Goal: Contribute content: Add original content to the website for others to see

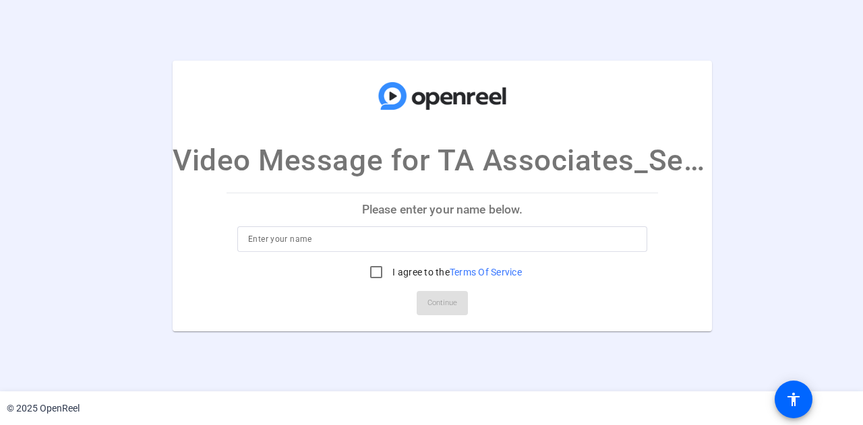
click at [321, 239] on input at bounding box center [442, 239] width 388 height 16
type input "Andy Obert"
click at [375, 275] on input "I agree to the Terms Of Service" at bounding box center [376, 272] width 27 height 27
checkbox input "true"
click at [455, 312] on span "Continue" at bounding box center [442, 303] width 30 height 20
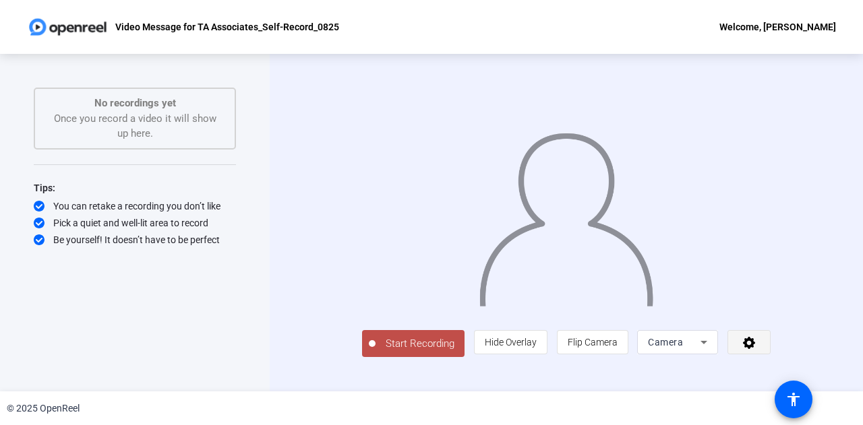
click at [757, 349] on icon at bounding box center [748, 342] width 15 height 13
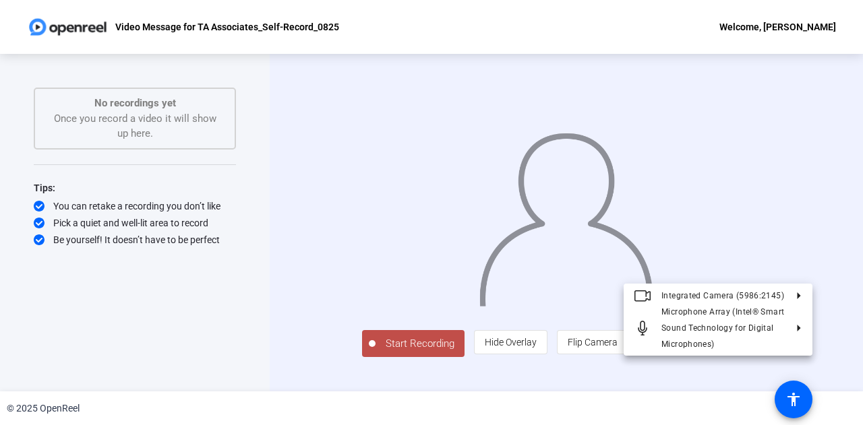
click at [782, 367] on div at bounding box center [431, 212] width 863 height 425
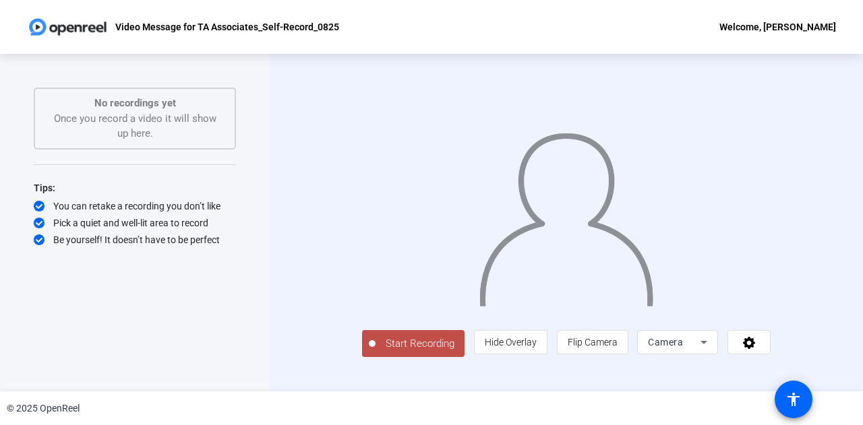
click at [375, 352] on span "Start Recording" at bounding box center [419, 343] width 89 height 15
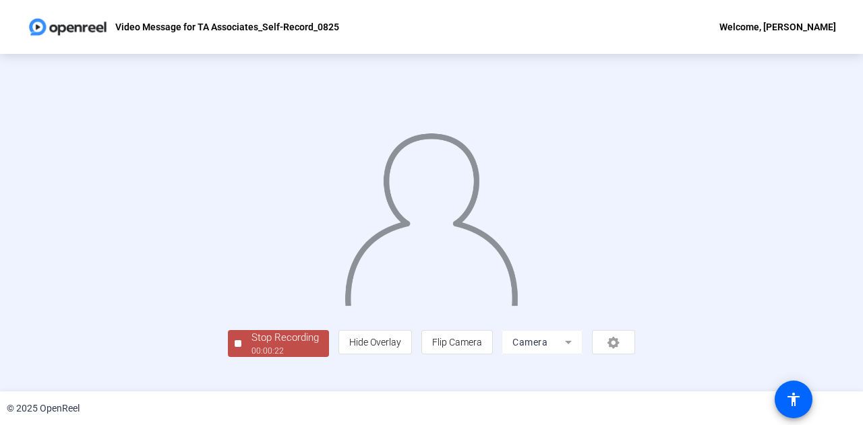
scroll to position [67, 0]
click at [251, 346] on div "Stop Recording" at bounding box center [284, 337] width 67 height 15
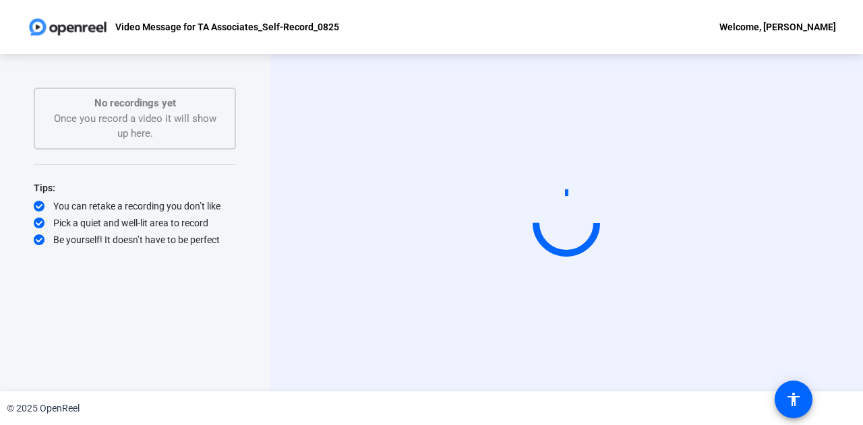
scroll to position [0, 0]
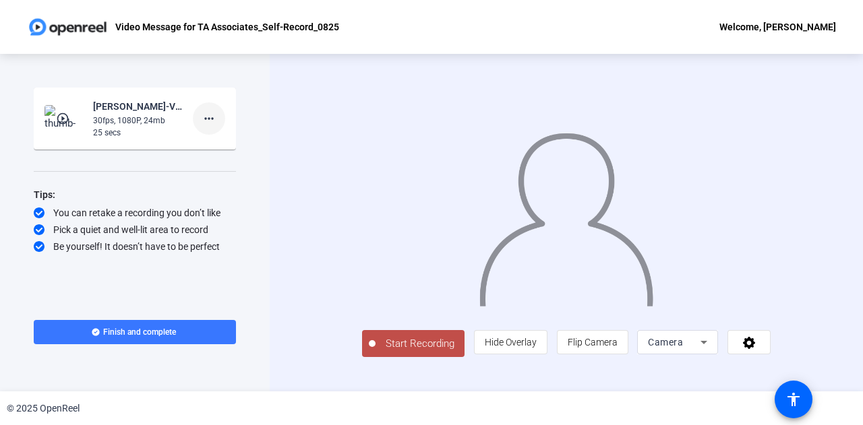
click at [210, 113] on mat-icon "more_horiz" at bounding box center [209, 119] width 16 height 16
click at [214, 146] on span "Delete clip" at bounding box center [231, 147] width 54 height 16
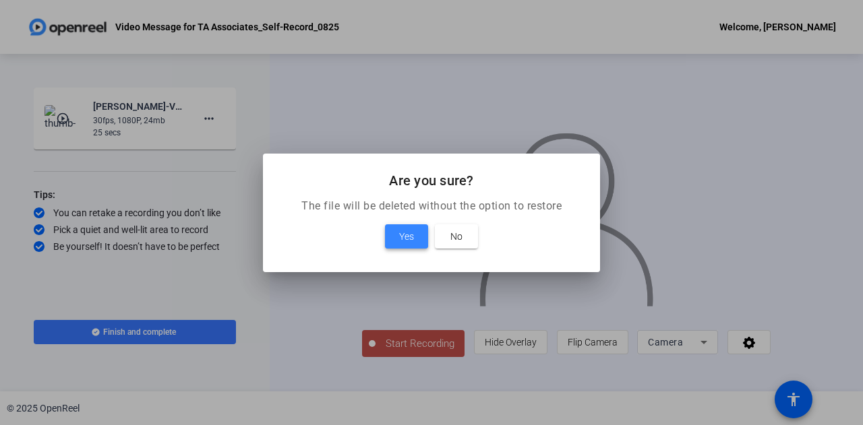
click at [412, 234] on span "Yes" at bounding box center [406, 236] width 15 height 16
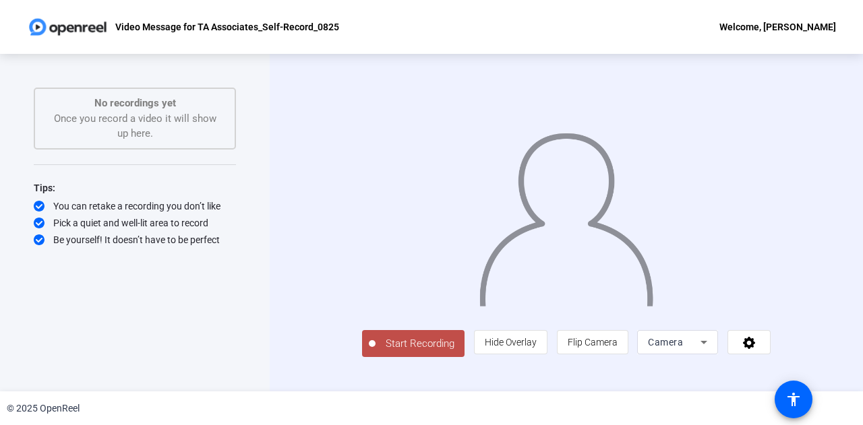
drag, startPoint x: 380, startPoint y: 370, endPoint x: 366, endPoint y: 361, distance: 17.0
click at [377, 352] on span "Start Recording" at bounding box center [419, 343] width 89 height 15
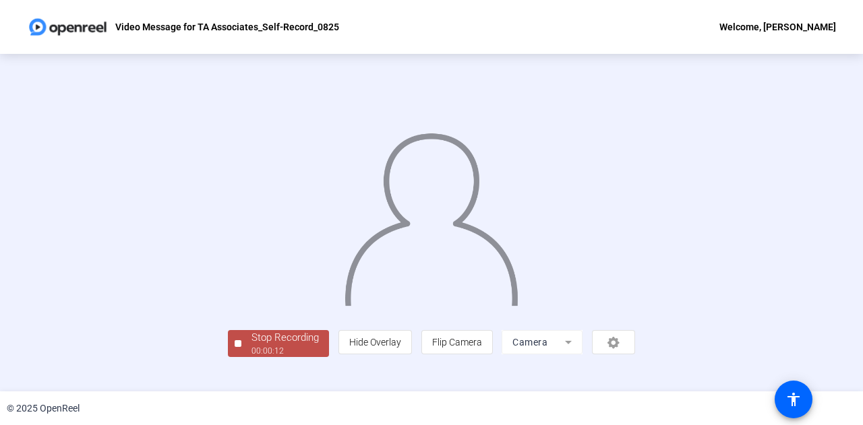
scroll to position [67, 0]
click at [241, 358] on span "Stop Recording 00:00:13" at bounding box center [285, 344] width 88 height 28
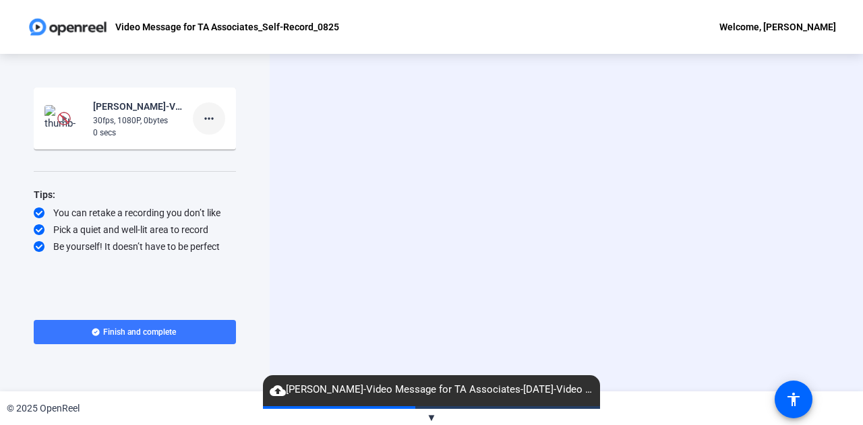
click at [216, 121] on mat-icon "more_horiz" at bounding box center [209, 119] width 16 height 16
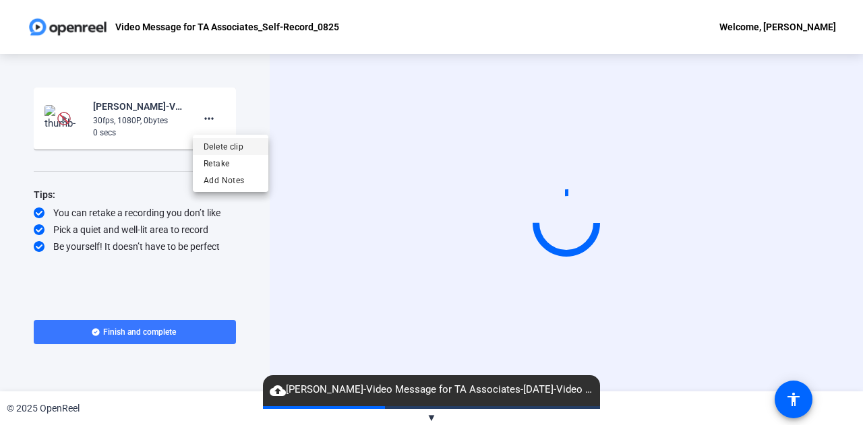
click at [214, 152] on span "Delete clip" at bounding box center [231, 147] width 54 height 16
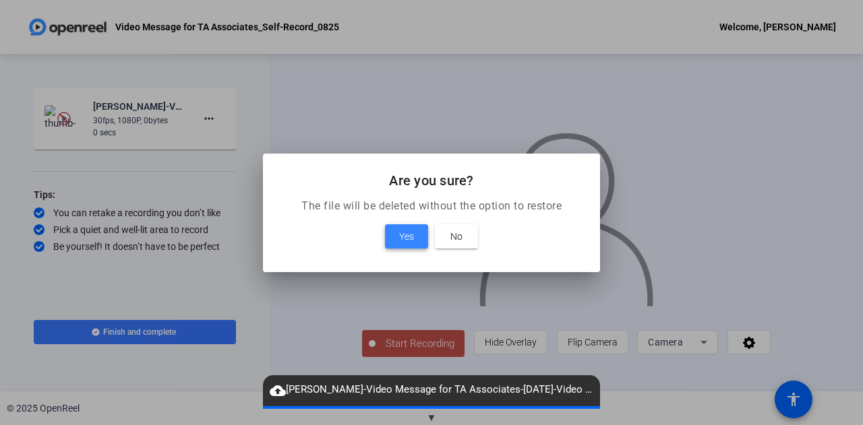
click at [400, 229] on span "Yes" at bounding box center [406, 236] width 15 height 16
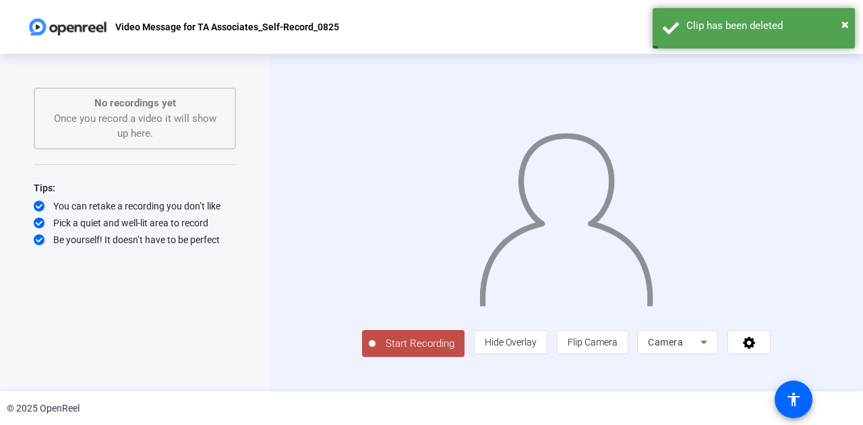
click at [392, 352] on span "Start Recording" at bounding box center [419, 343] width 89 height 15
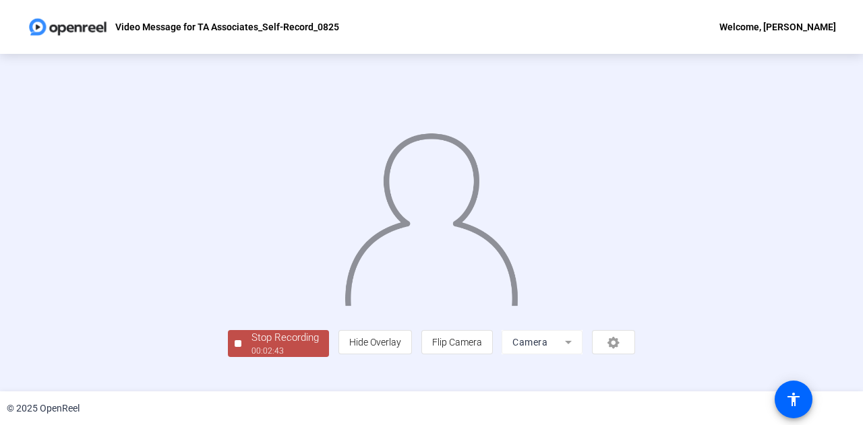
scroll to position [67, 0]
click at [251, 357] on div "00:02:44" at bounding box center [284, 351] width 67 height 12
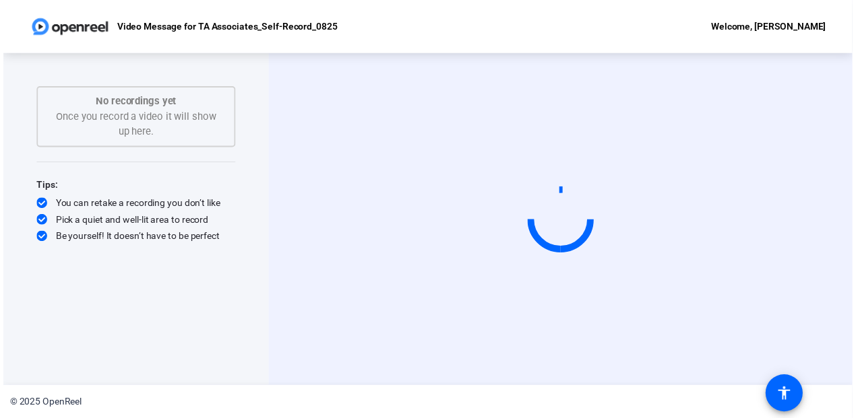
scroll to position [0, 0]
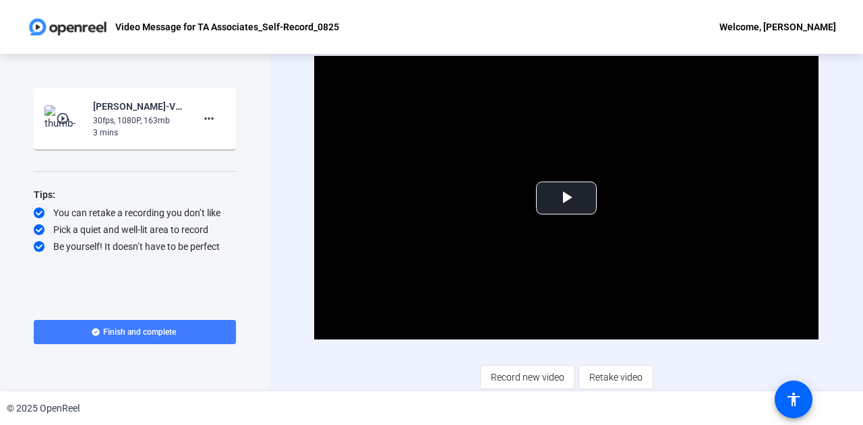
click at [118, 332] on span "Finish and complete" at bounding box center [139, 332] width 73 height 11
